Goal: Information Seeking & Learning: Find specific page/section

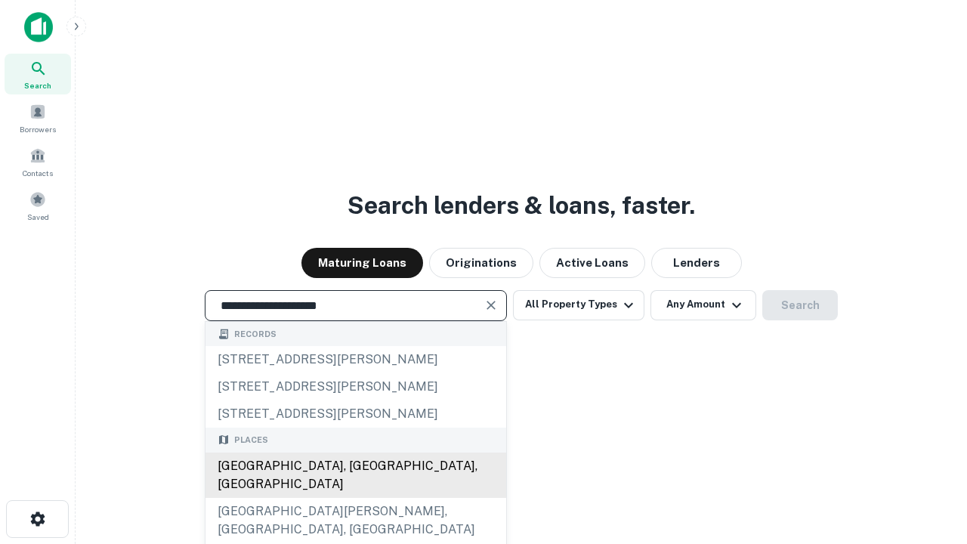
click at [355, 498] on div "[GEOGRAPHIC_DATA], [GEOGRAPHIC_DATA], [GEOGRAPHIC_DATA]" at bounding box center [355, 474] width 301 height 45
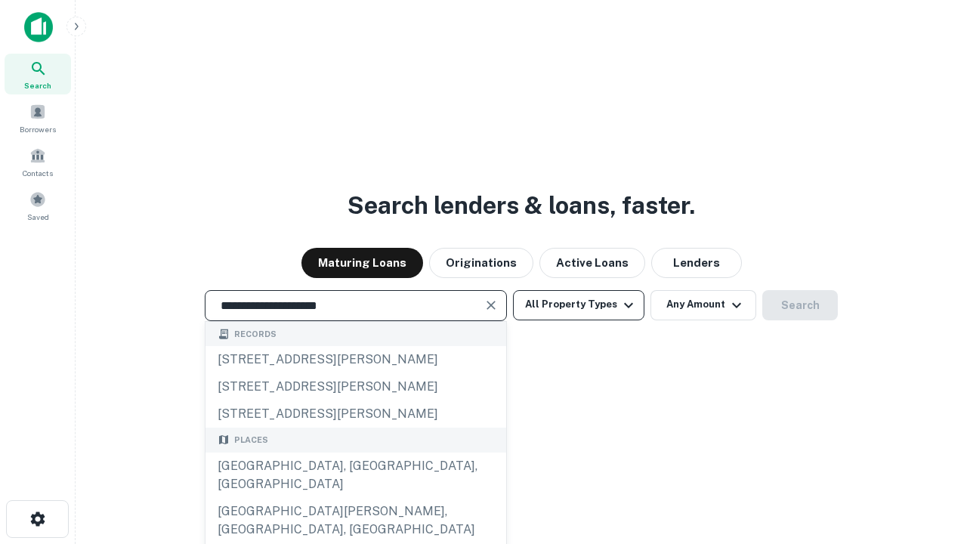
type input "**********"
click at [579, 304] on button "All Property Types" at bounding box center [578, 305] width 131 height 30
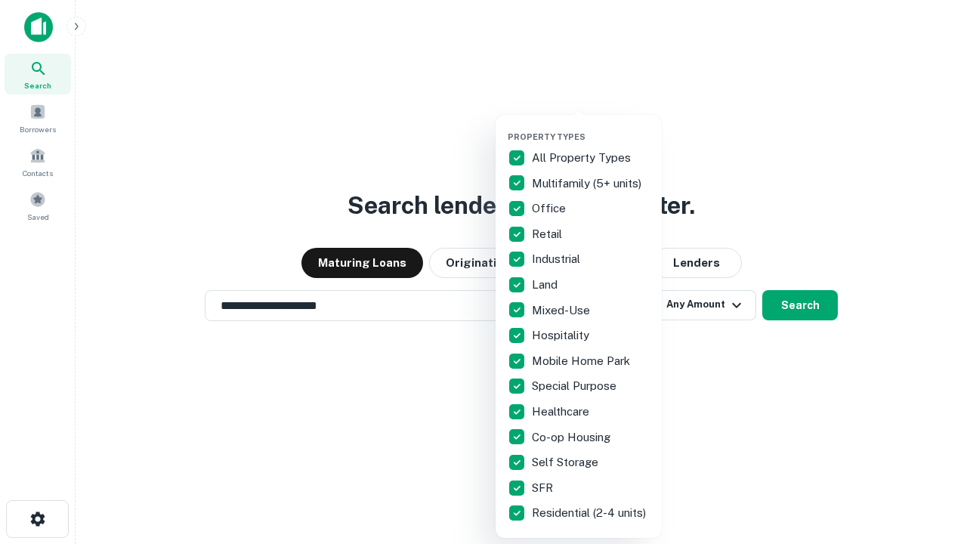
click at [591, 127] on button "button" at bounding box center [591, 127] width 166 height 1
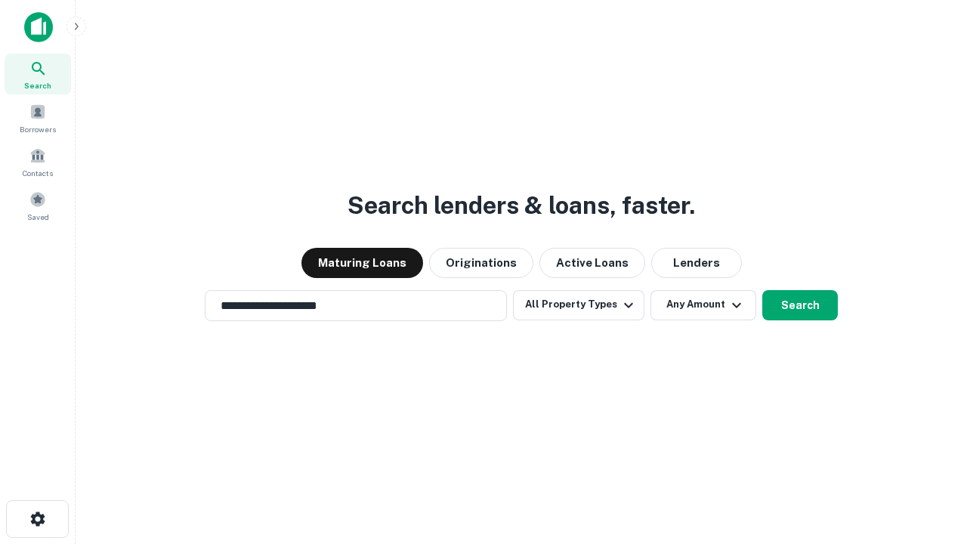
scroll to position [23, 0]
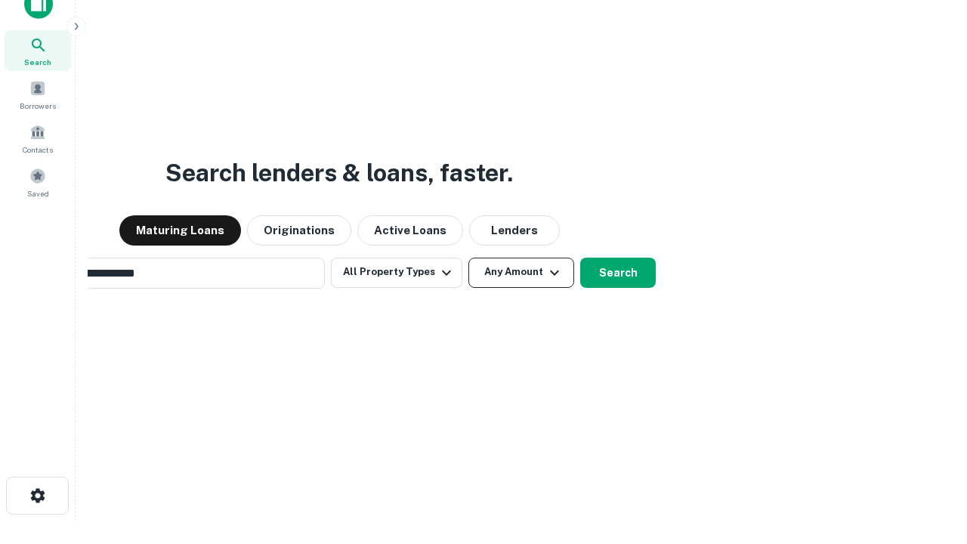
click at [468, 258] on button "Any Amount" at bounding box center [521, 273] width 106 height 30
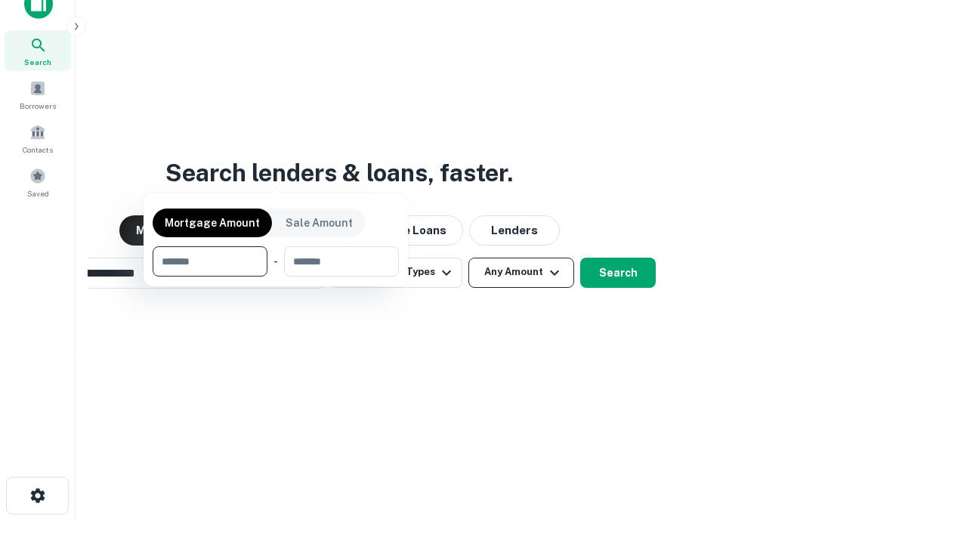
scroll to position [24, 0]
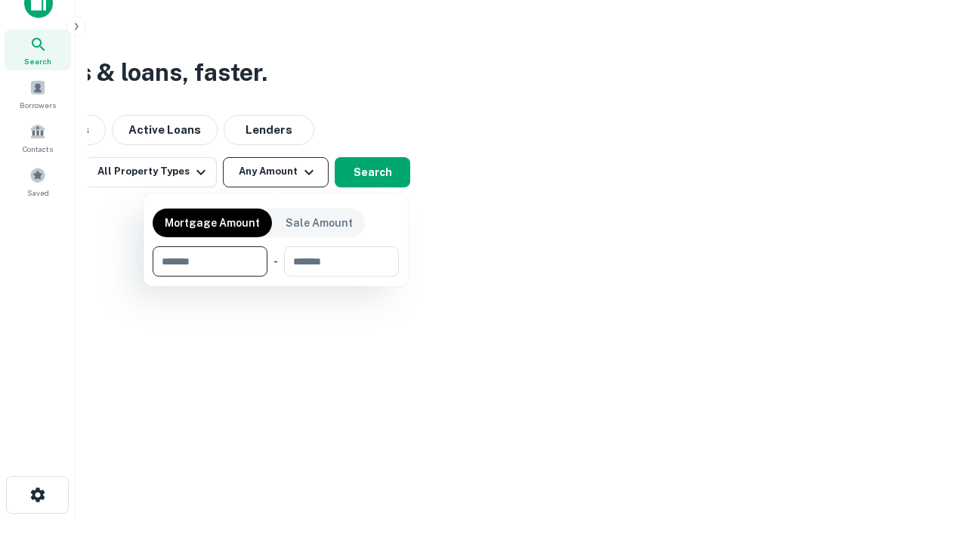
type input "*******"
click at [276, 276] on button "button" at bounding box center [276, 276] width 246 height 1
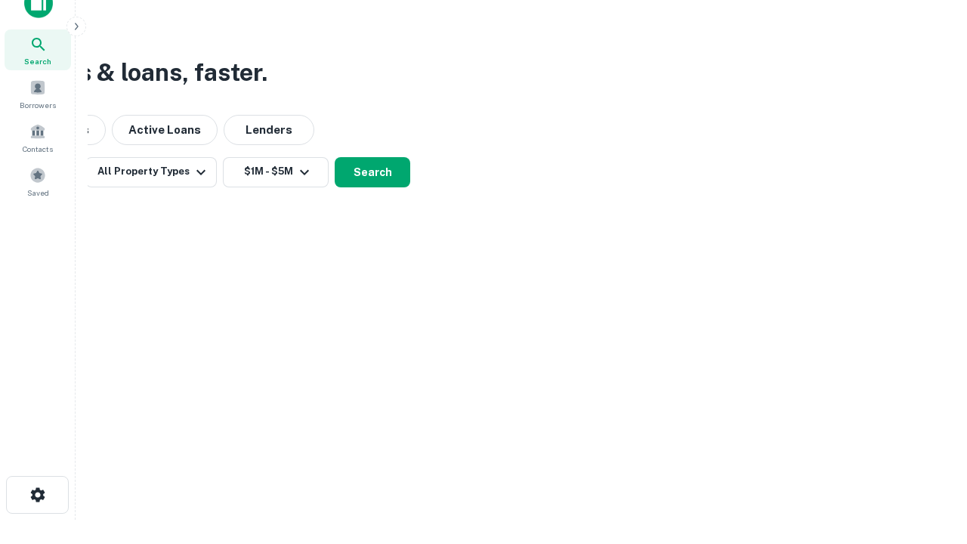
scroll to position [9, 279]
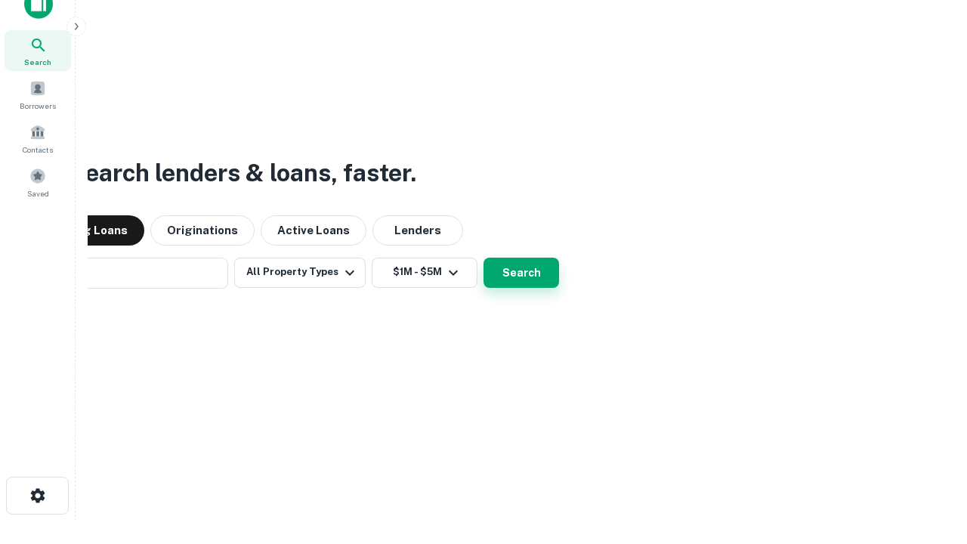
click at [483, 258] on button "Search" at bounding box center [521, 273] width 76 height 30
